Goal: Task Accomplishment & Management: Complete application form

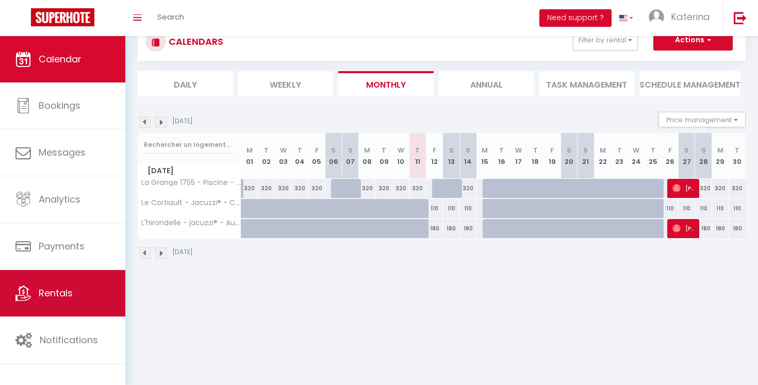
click at [59, 283] on link "Rentals" at bounding box center [62, 293] width 125 height 46
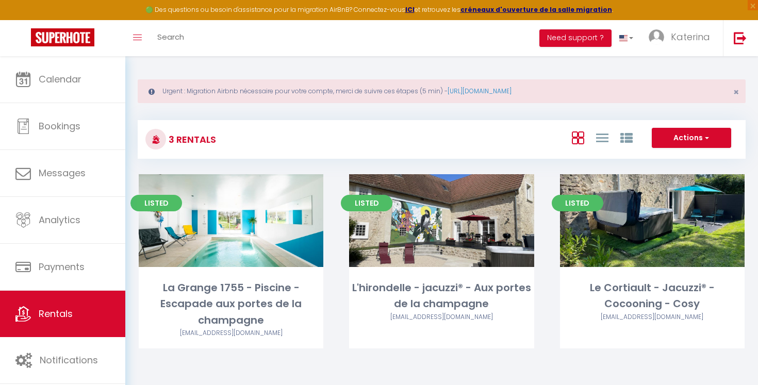
scroll to position [3, 0]
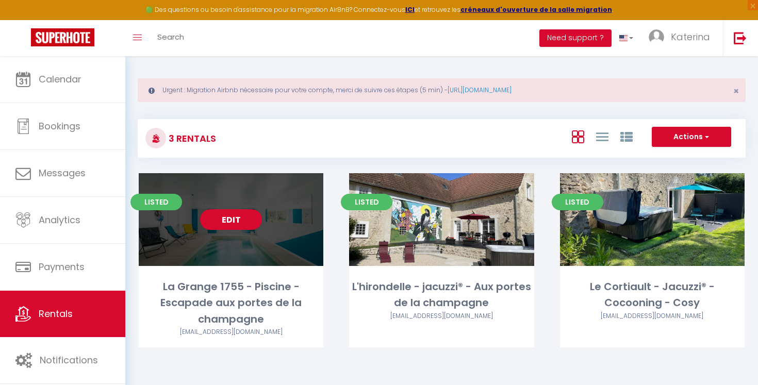
click at [210, 269] on div "Listed Edit La Grange 1755 - Piscine - Escapade aux portes de la champagne [EMA…" at bounding box center [231, 260] width 185 height 174
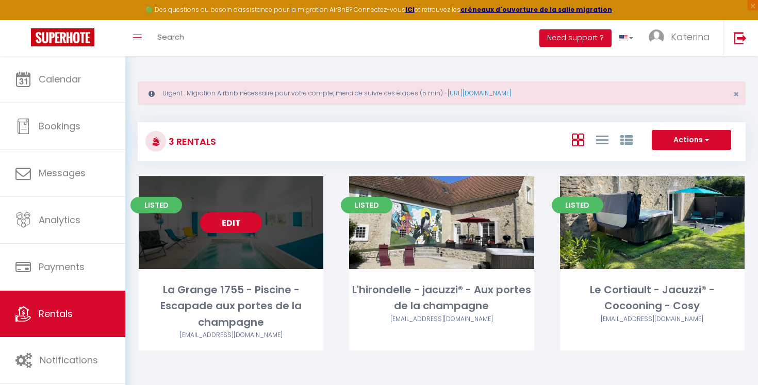
select select "3"
select select "2"
select select "1"
select select
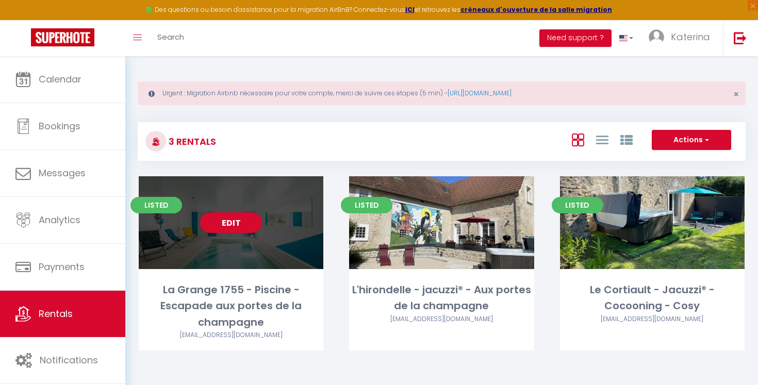
select select "28"
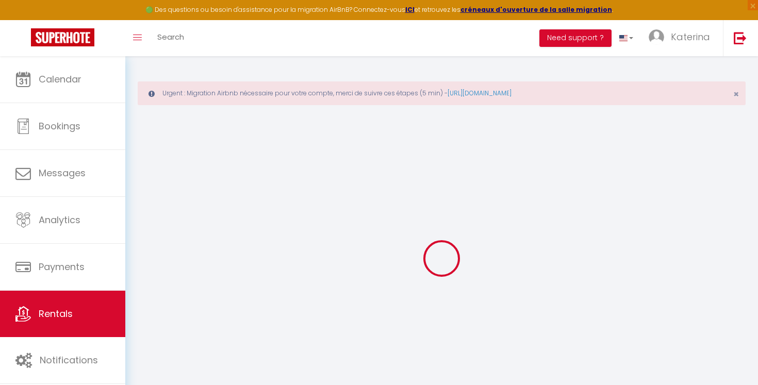
select select
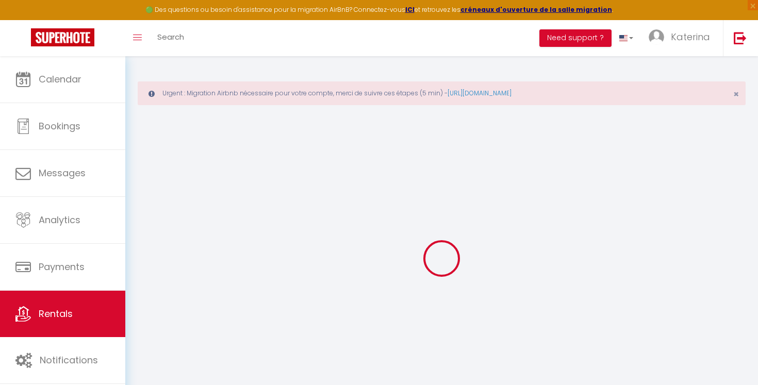
select select
checkbox input "false"
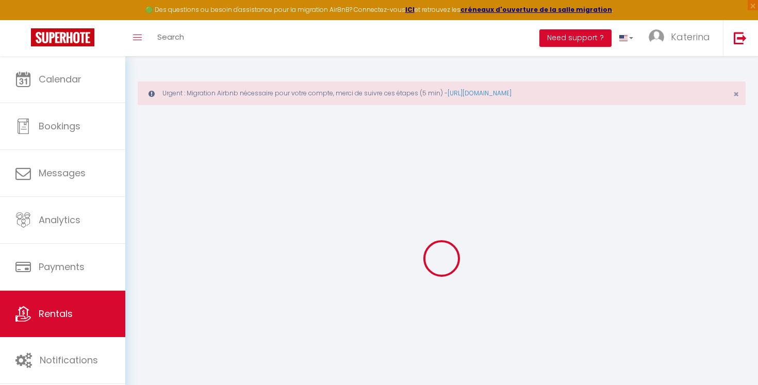
select select
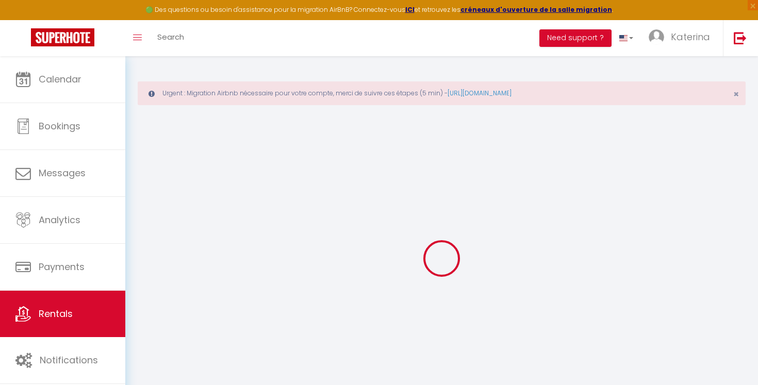
select select
checkbox input "false"
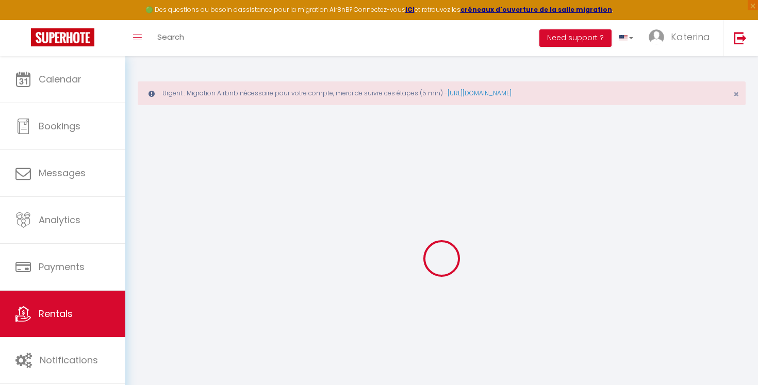
checkbox input "false"
select select
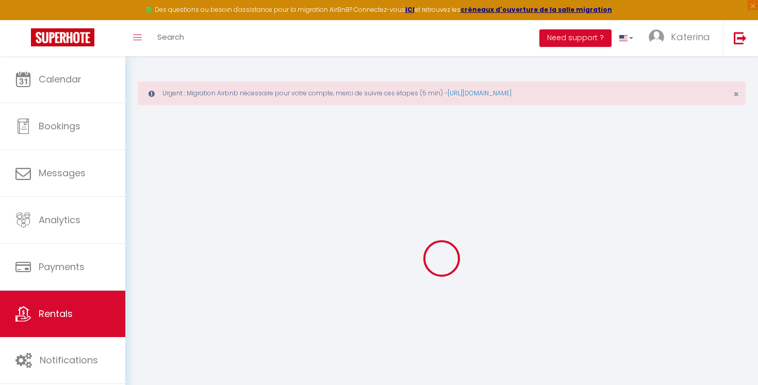
select select
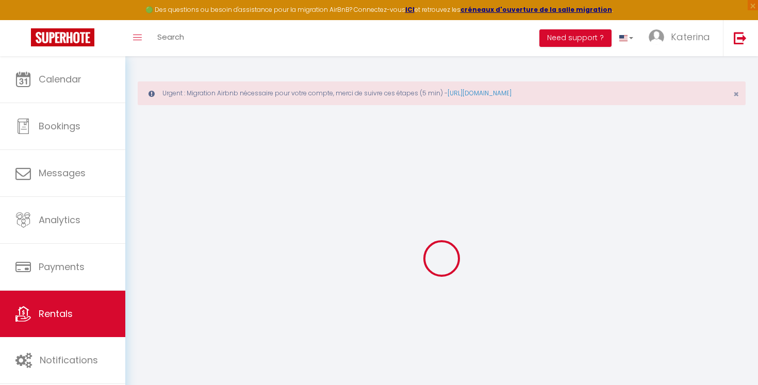
checkbox input "false"
select select
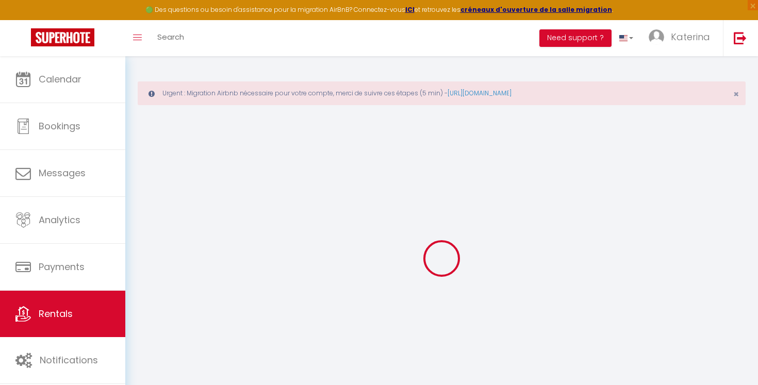
select select
type input "La Grange 1755 - Piscine - Escapade aux portes de la champagne"
type input "[PERSON_NAME]"
type input "PIRSON"
type input "3 Lieu Dit Courteaux"
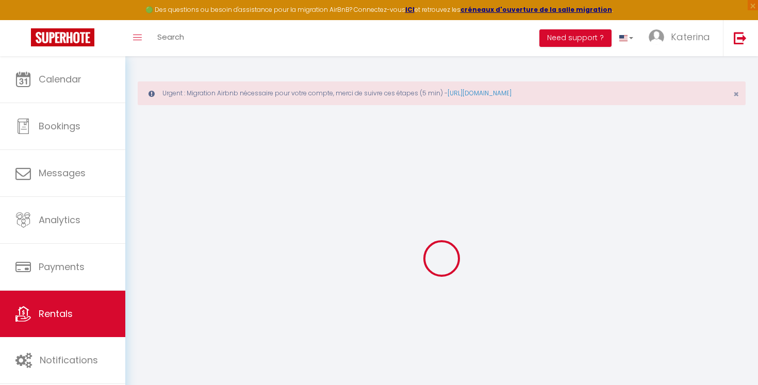
type input "02130"
type input "Coulonges-[PERSON_NAME]"
select select "unique_homes"
select select "8"
select select "4"
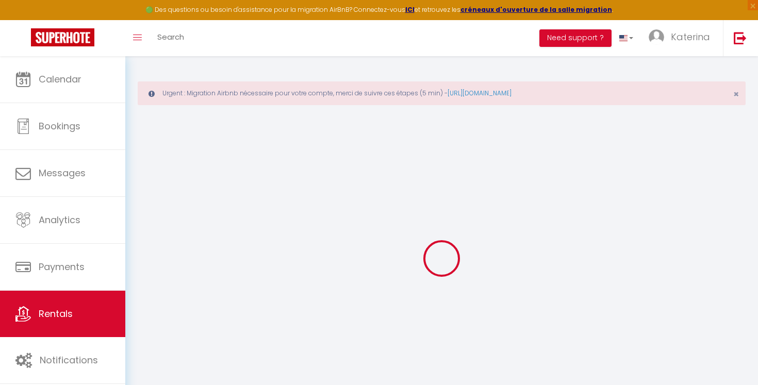
select select "4"
type input "320"
type input "70"
type input "75"
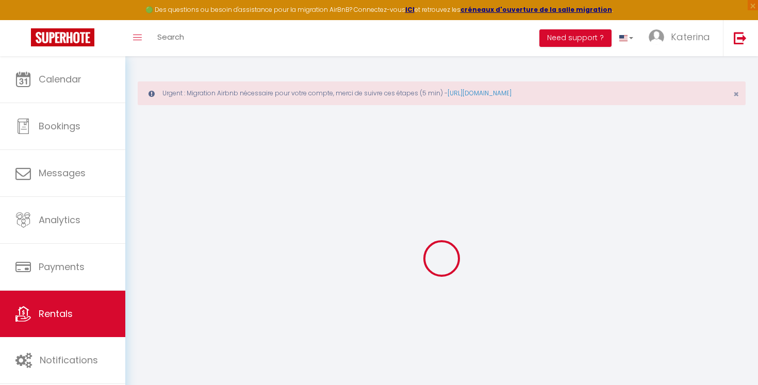
type input "1.54"
type input "1000"
type input "10"
select select
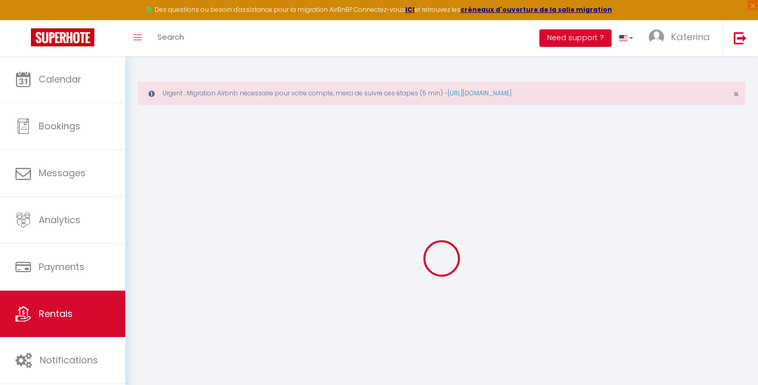
select select
type input "3 bis Lieu dit Courteaux"
type input "02130"
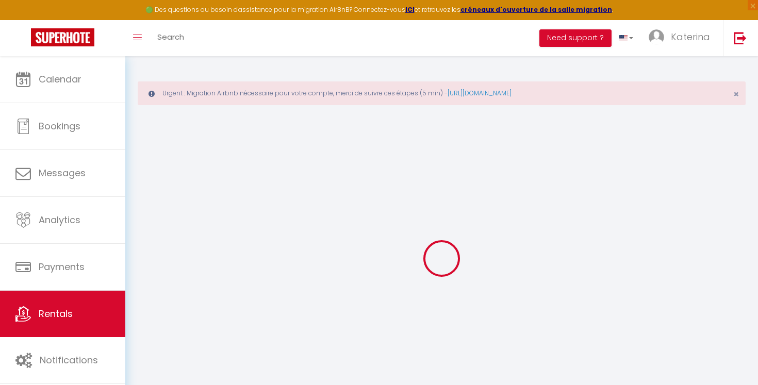
type input "Coulonges-[PERSON_NAME]"
type input "[PERSON_NAME][EMAIL_ADDRESS][PERSON_NAME][DOMAIN_NAME]"
select select "8429"
checkbox input "false"
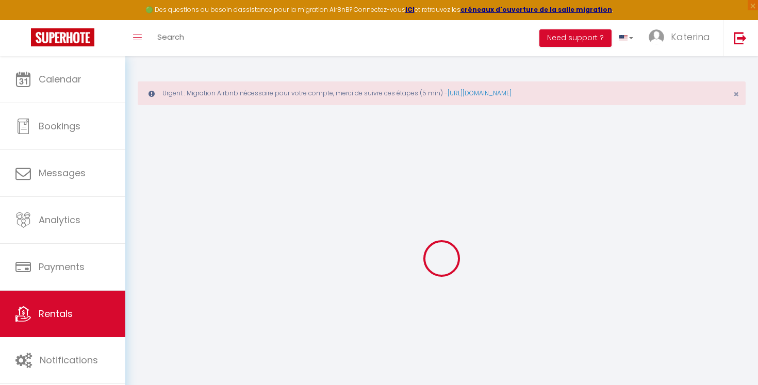
checkbox input "false"
type input "0"
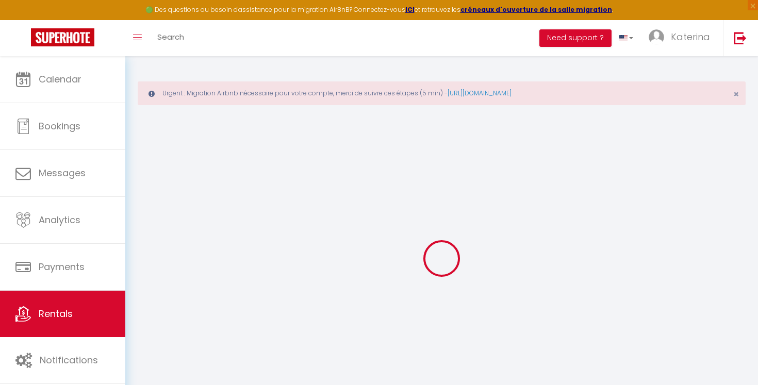
type input "0"
select select
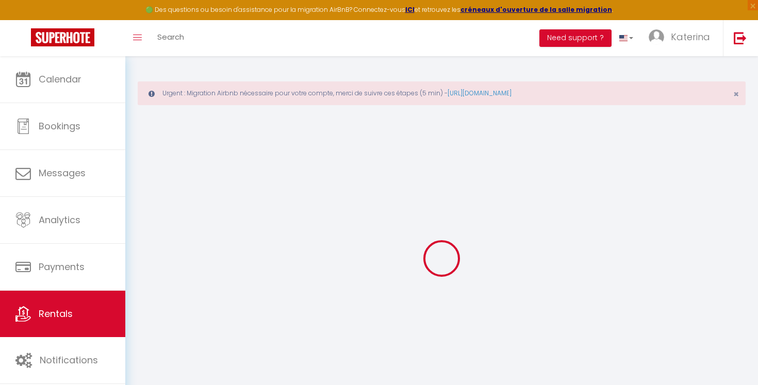
select select
checkbox input "false"
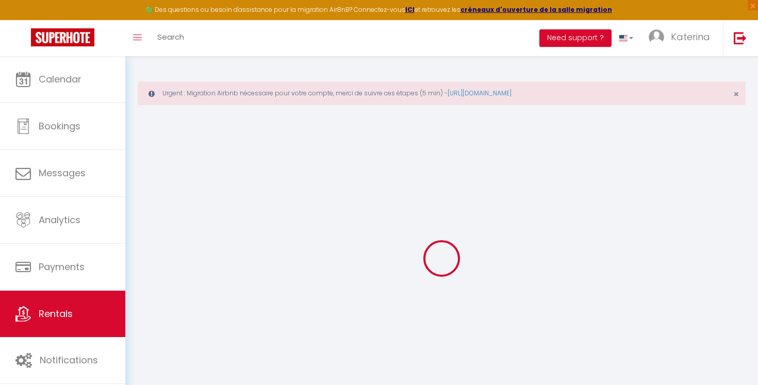
select select
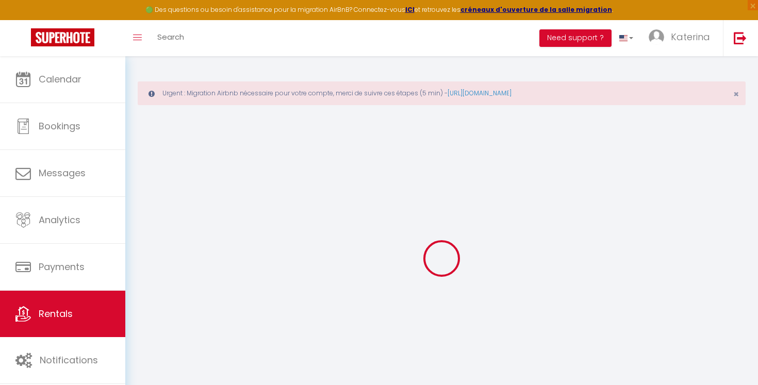
checkbox input "false"
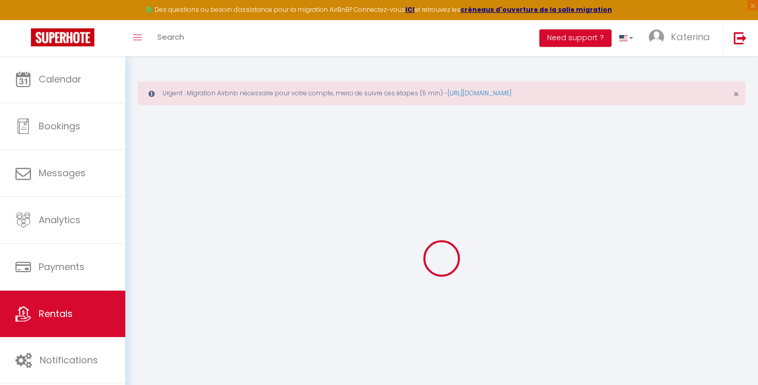
checkbox input "false"
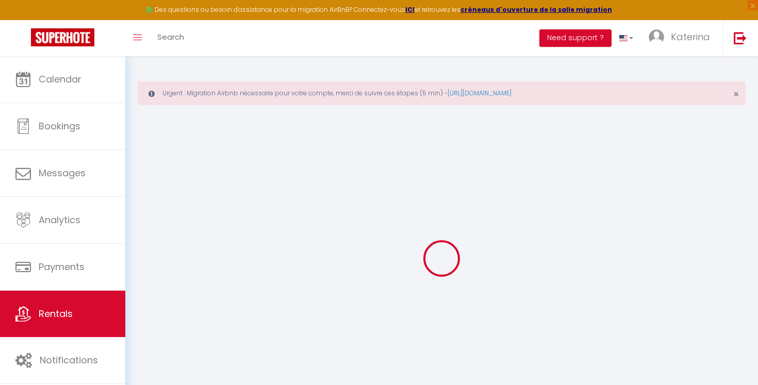
checkbox input "false"
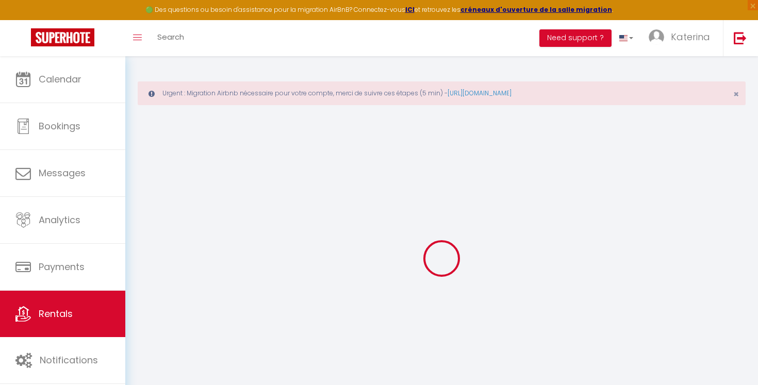
checkbox input "false"
select select "15:00"
select select
select select "11:00"
select select "30"
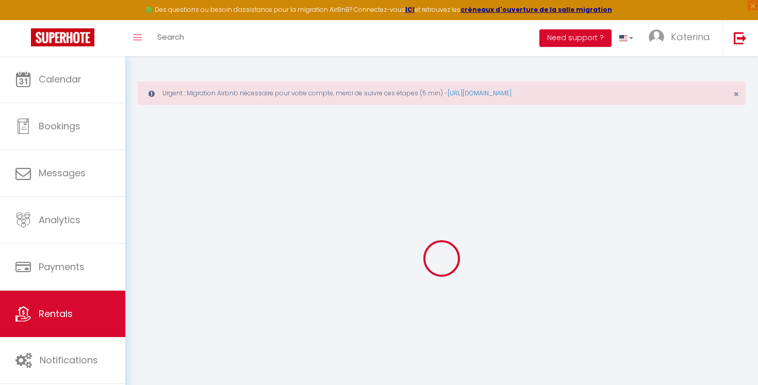
select select "15"
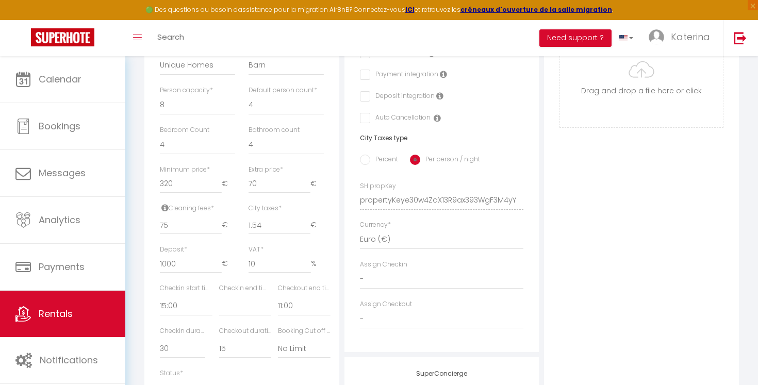
scroll to position [392, 0]
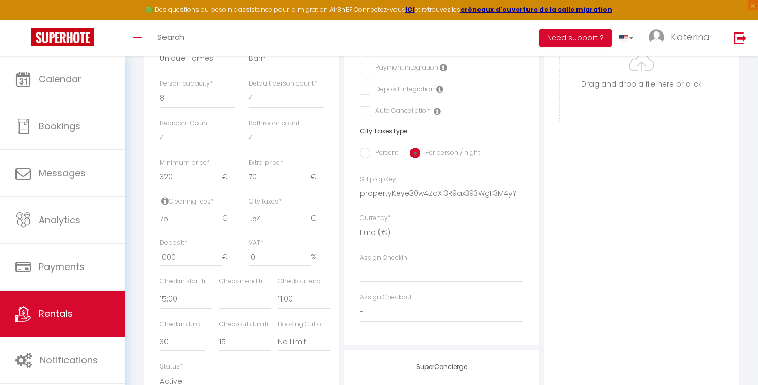
click at [165, 202] on icon at bounding box center [164, 201] width 7 height 8
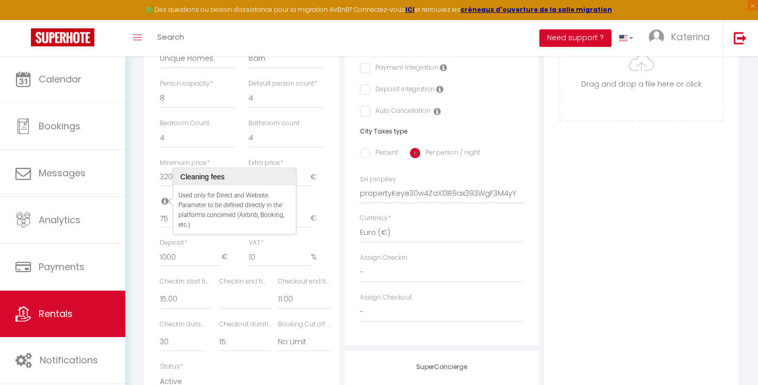
click at [165, 202] on icon at bounding box center [164, 201] width 7 height 8
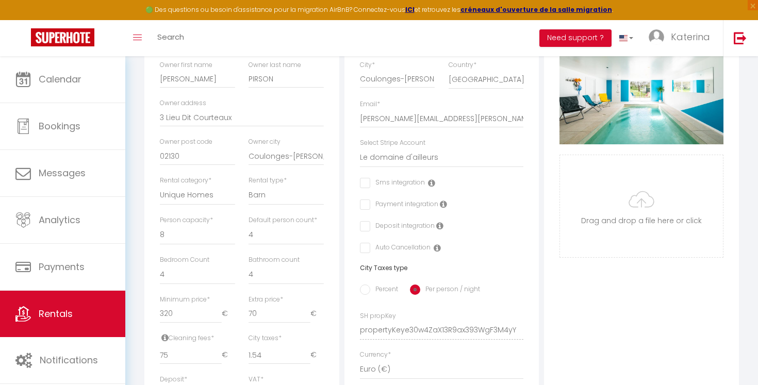
scroll to position [262, 0]
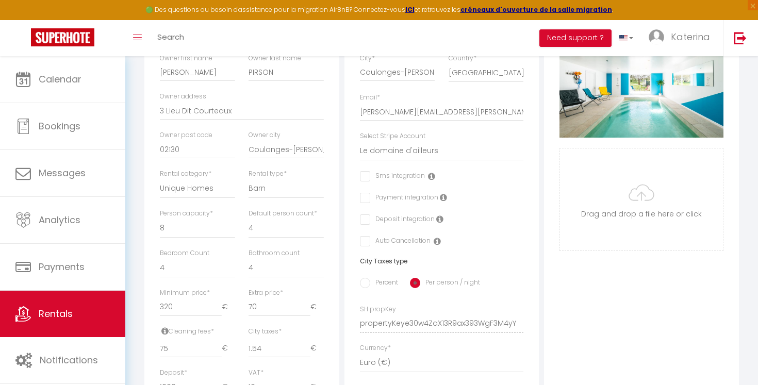
click at [432, 176] on icon at bounding box center [431, 176] width 7 height 8
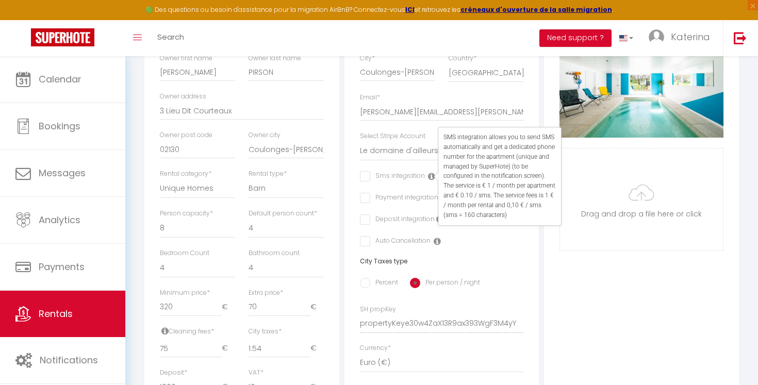
click at [432, 176] on icon at bounding box center [431, 176] width 7 height 8
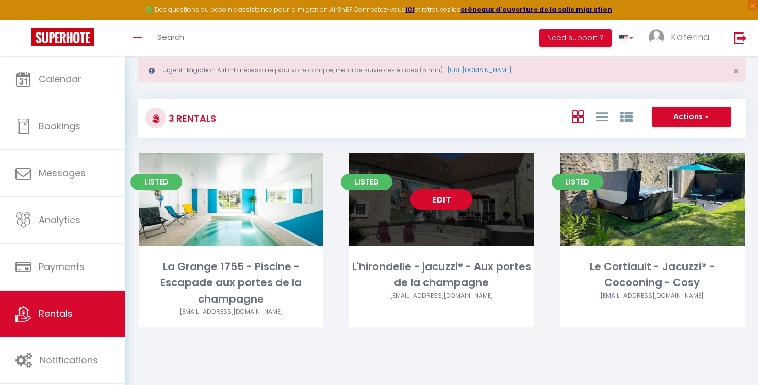
scroll to position [56, 0]
